Goal: Information Seeking & Learning: Learn about a topic

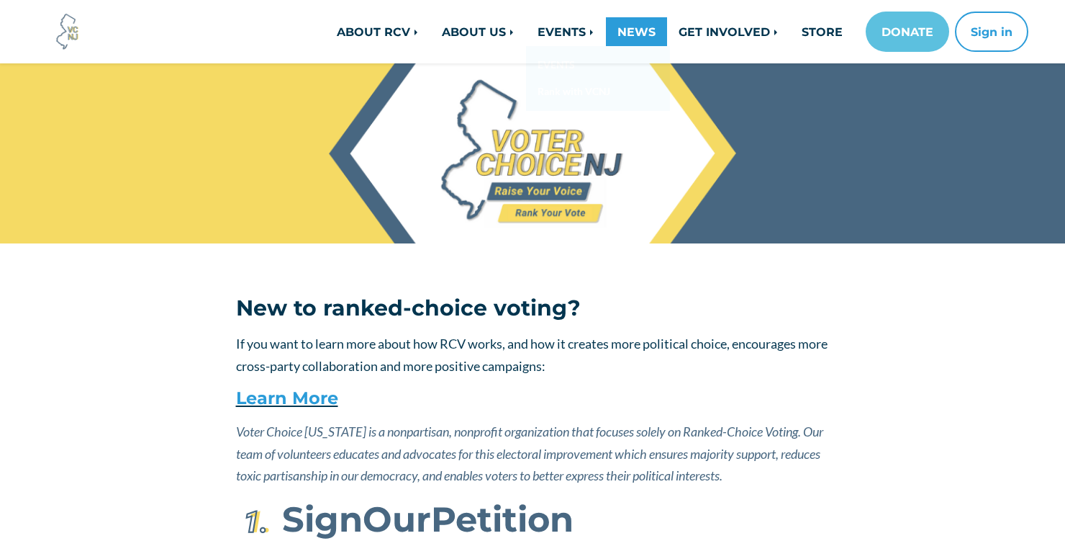
click at [627, 32] on link "NEWS" at bounding box center [636, 31] width 61 height 29
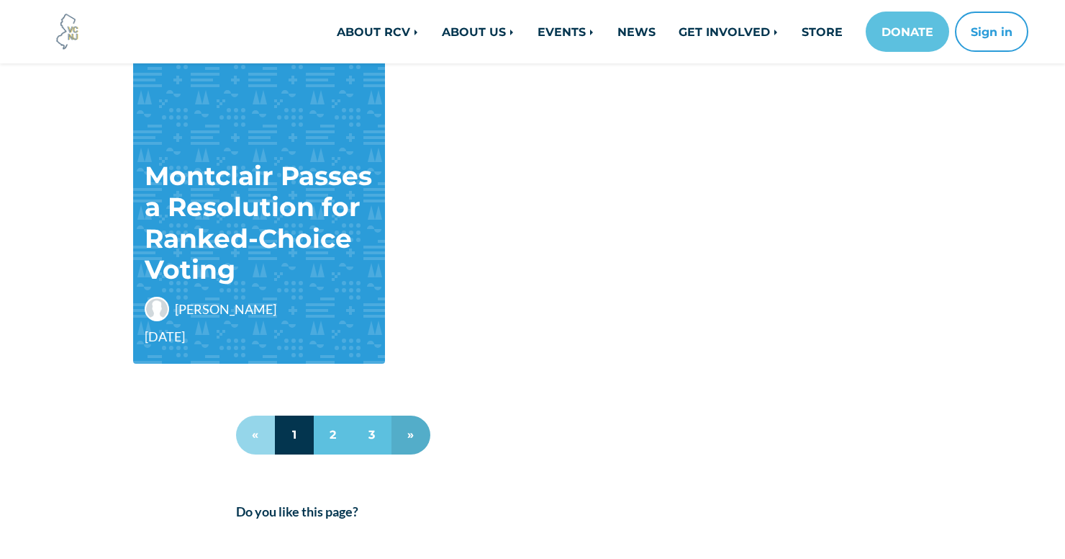
scroll to position [1317, 0]
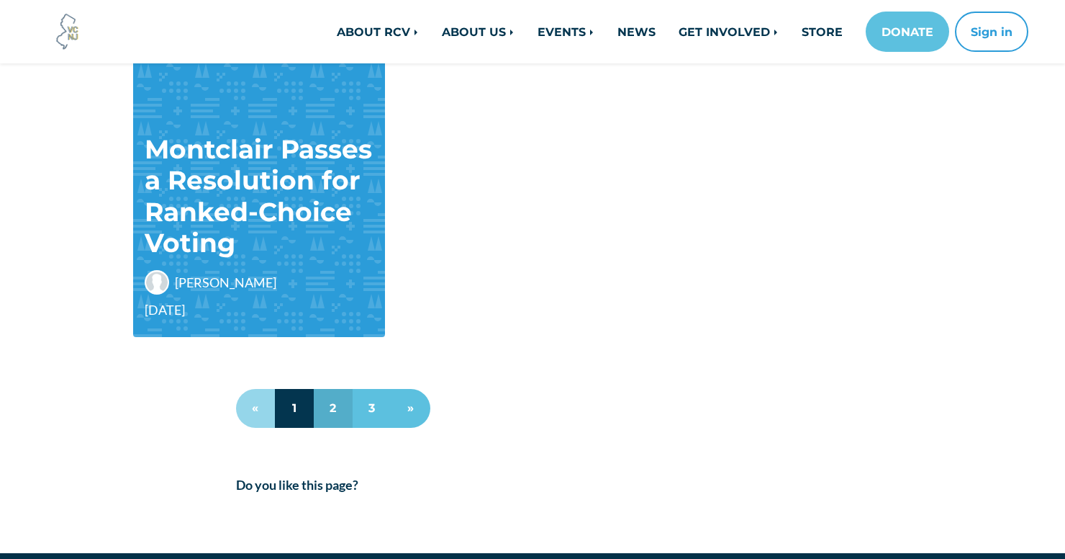
click at [335, 407] on link "2" at bounding box center [333, 408] width 39 height 39
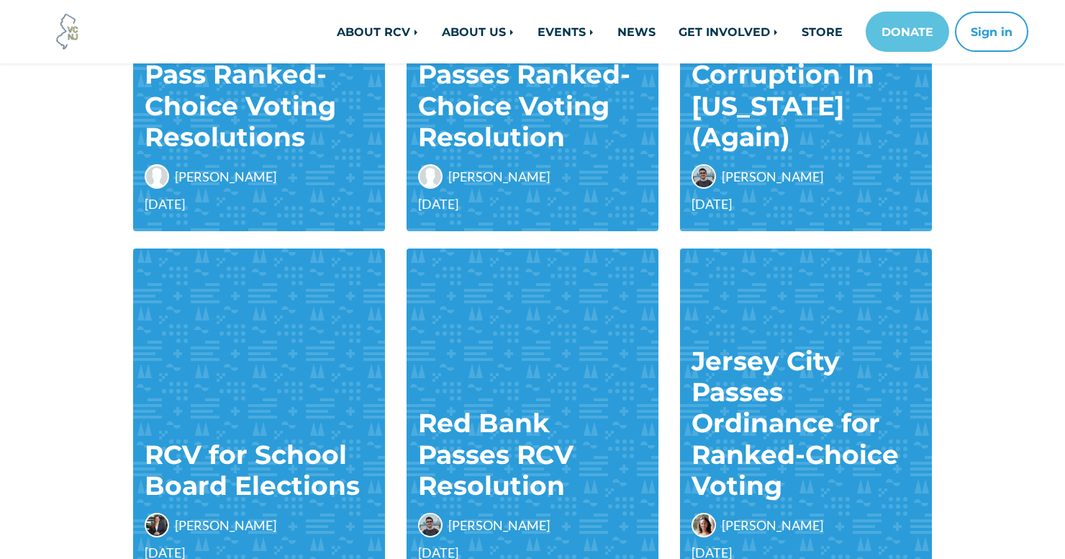
scroll to position [417, 0]
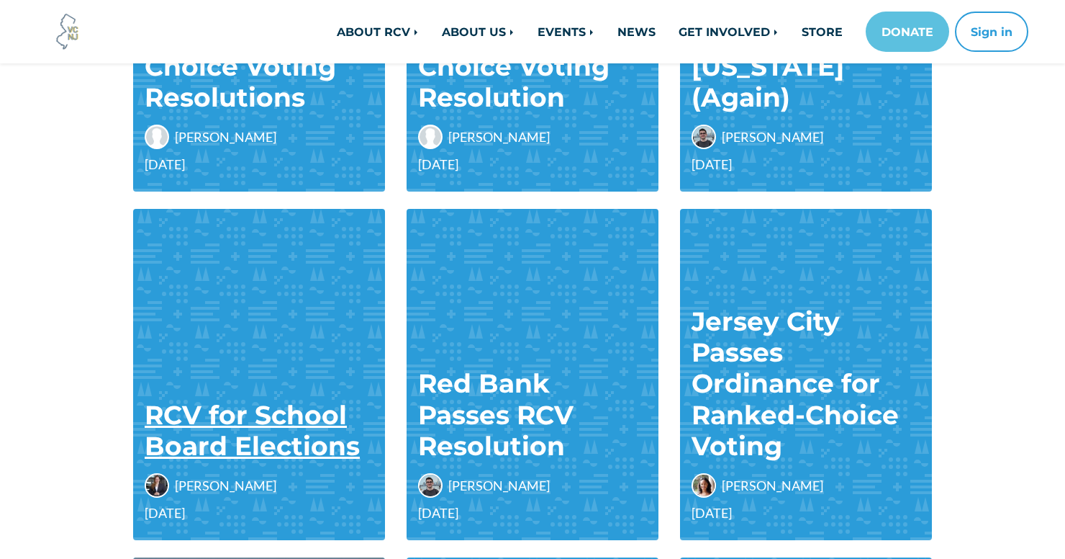
click at [304, 427] on link "RCV for School Board Elections" at bounding box center [252, 430] width 215 height 63
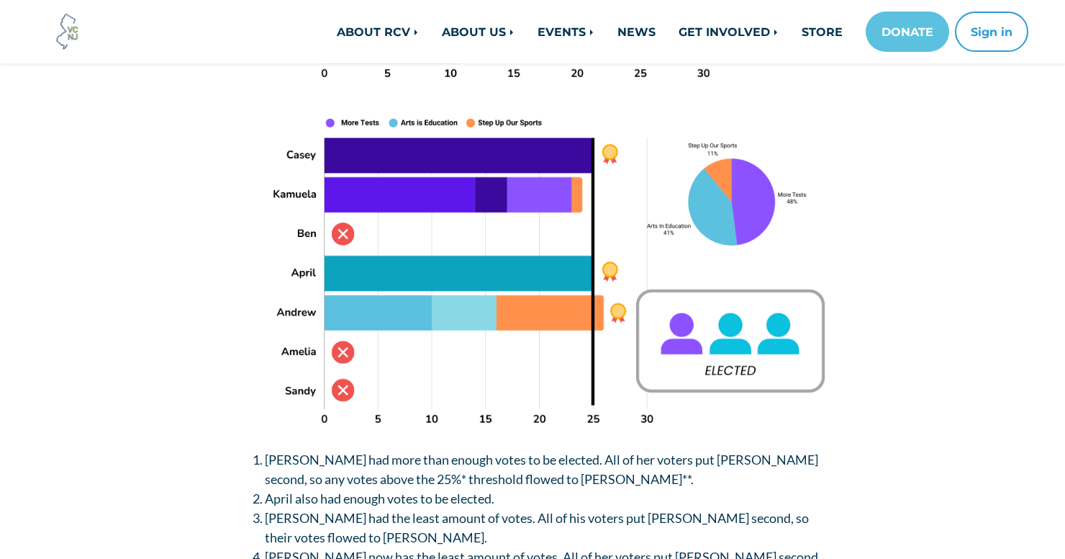
scroll to position [2647, 0]
